Goal: Information Seeking & Learning: Check status

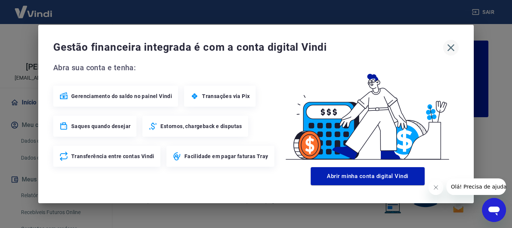
click at [453, 47] on icon "button" at bounding box center [451, 48] width 12 height 12
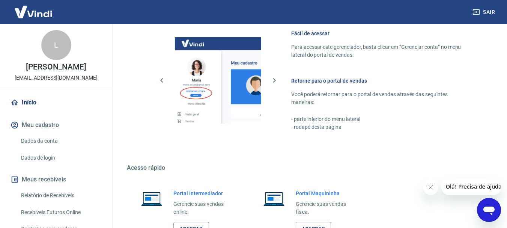
scroll to position [466, 0]
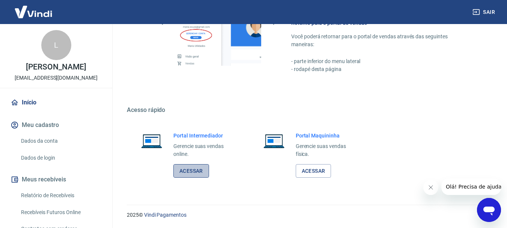
click at [192, 176] on link "Acessar" at bounding box center [191, 171] width 36 height 14
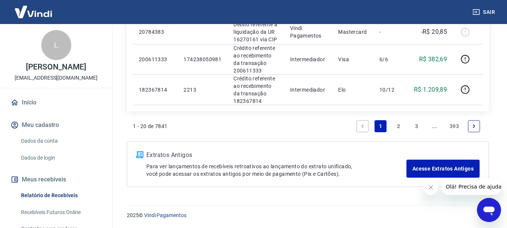
scroll to position [635, 0]
click at [401, 126] on link "2" at bounding box center [398, 126] width 12 height 12
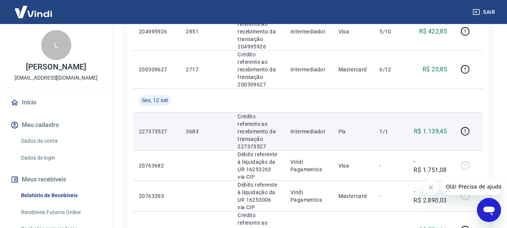
scroll to position [713, 0]
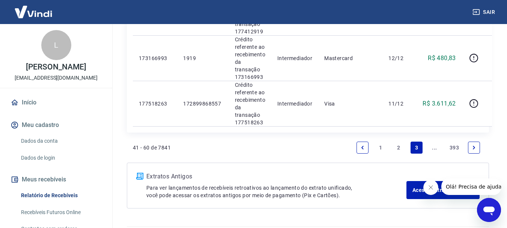
scroll to position [975, 0]
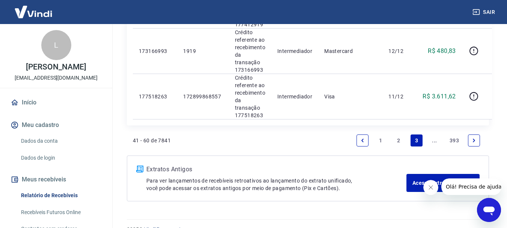
click at [473, 138] on icon "Next page" at bounding box center [473, 140] width 5 height 5
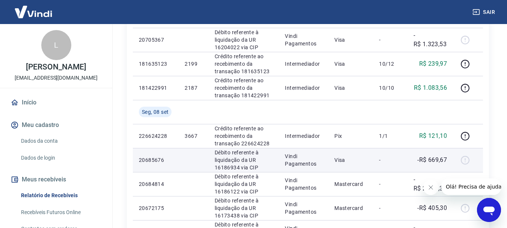
scroll to position [450, 0]
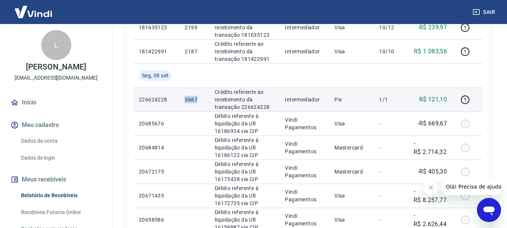
drag, startPoint x: 201, startPoint y: 98, endPoint x: 181, endPoint y: 98, distance: 20.3
click at [181, 98] on td "3667" at bounding box center [194, 99] width 30 height 24
copy p "3667"
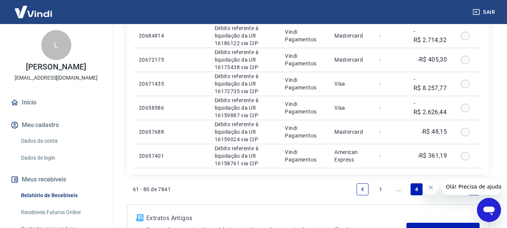
scroll to position [625, 0]
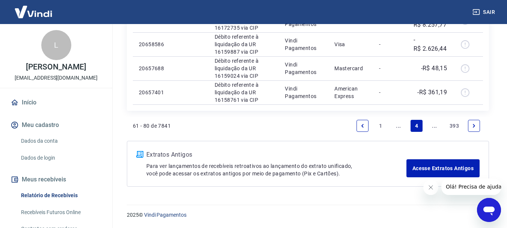
click at [362, 127] on icon "Previous page" at bounding box center [362, 125] width 2 height 3
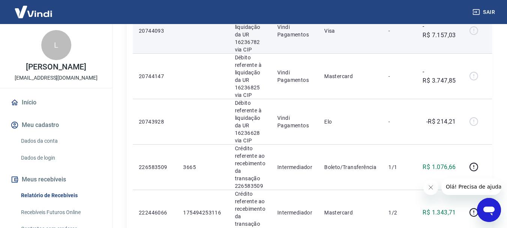
scroll to position [413, 0]
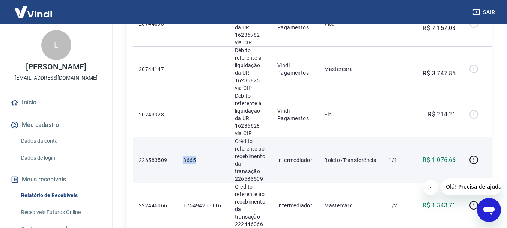
drag, startPoint x: 205, startPoint y: 157, endPoint x: 184, endPoint y: 160, distance: 21.2
click at [184, 160] on p "3665" at bounding box center [202, 160] width 39 height 8
copy p "3665"
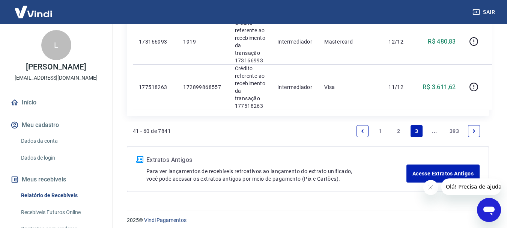
scroll to position [990, 0]
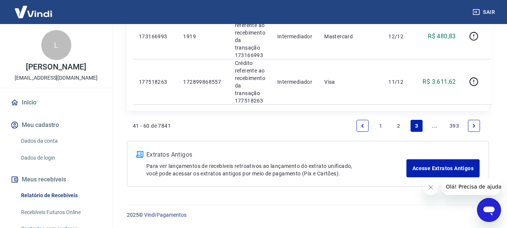
click at [395, 125] on link "2" at bounding box center [398, 126] width 12 height 12
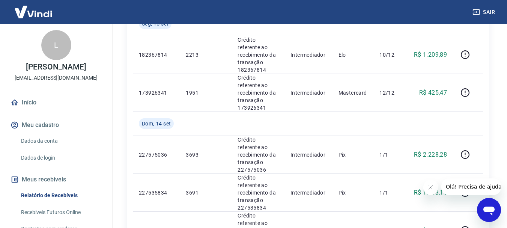
scroll to position [150, 0]
